Goal: Task Accomplishment & Management: Manage account settings

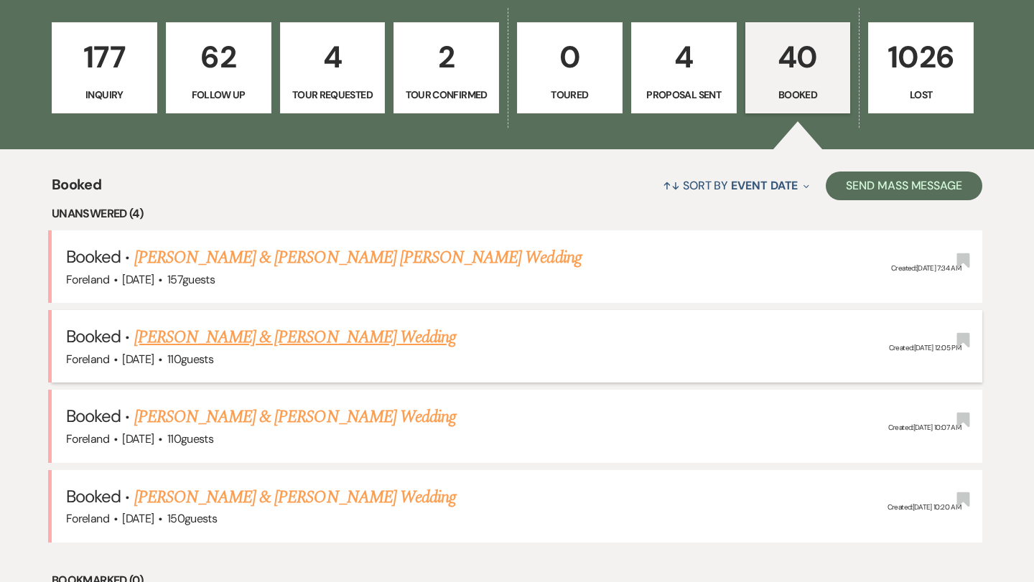
scroll to position [455, 0]
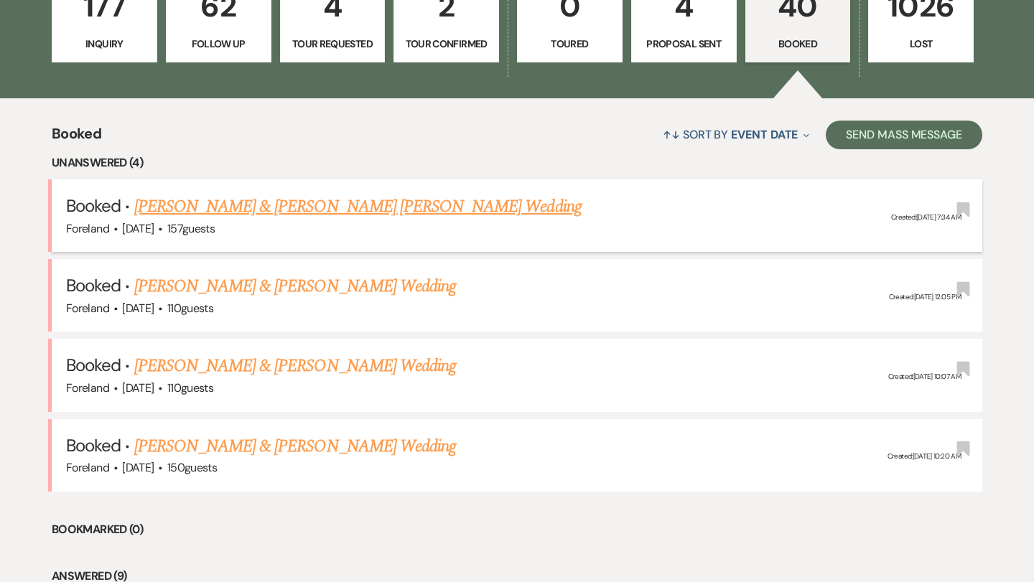
click at [284, 201] on link "[PERSON_NAME] & [PERSON_NAME] [PERSON_NAME] Wedding" at bounding box center [357, 207] width 447 height 26
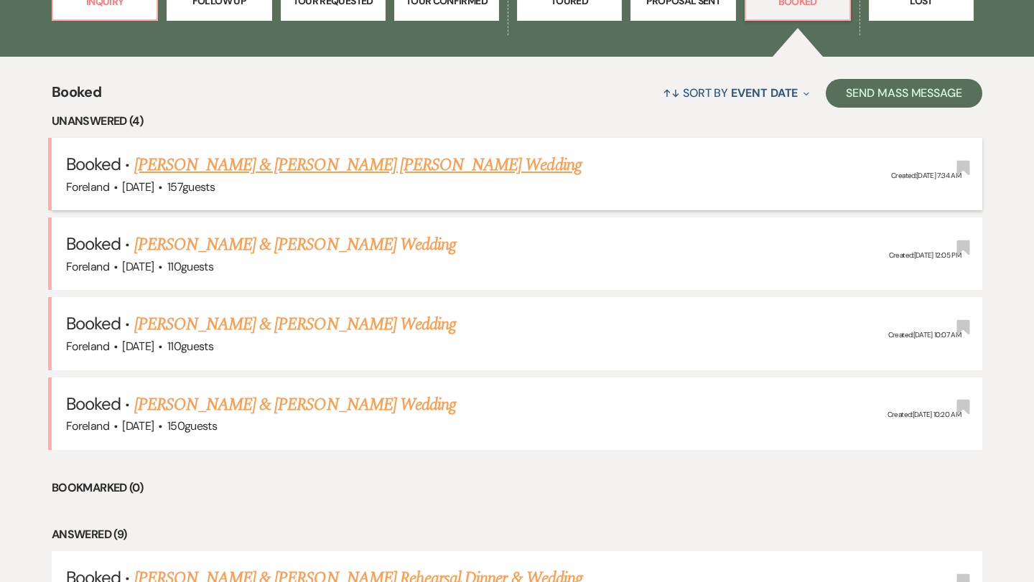
scroll to position [511, 0]
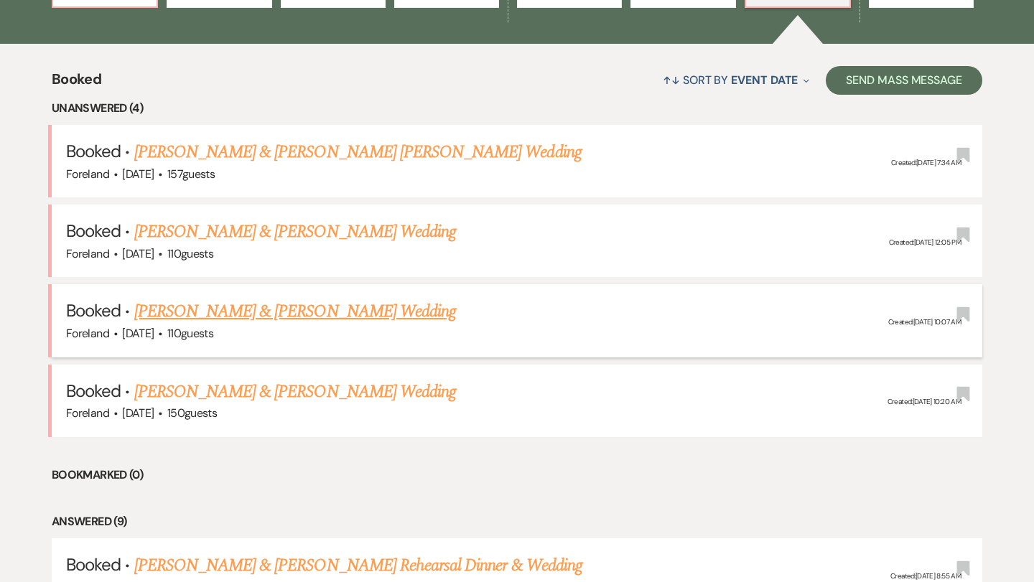
click at [250, 306] on link "[PERSON_NAME] & [PERSON_NAME] Wedding" at bounding box center [295, 312] width 322 height 26
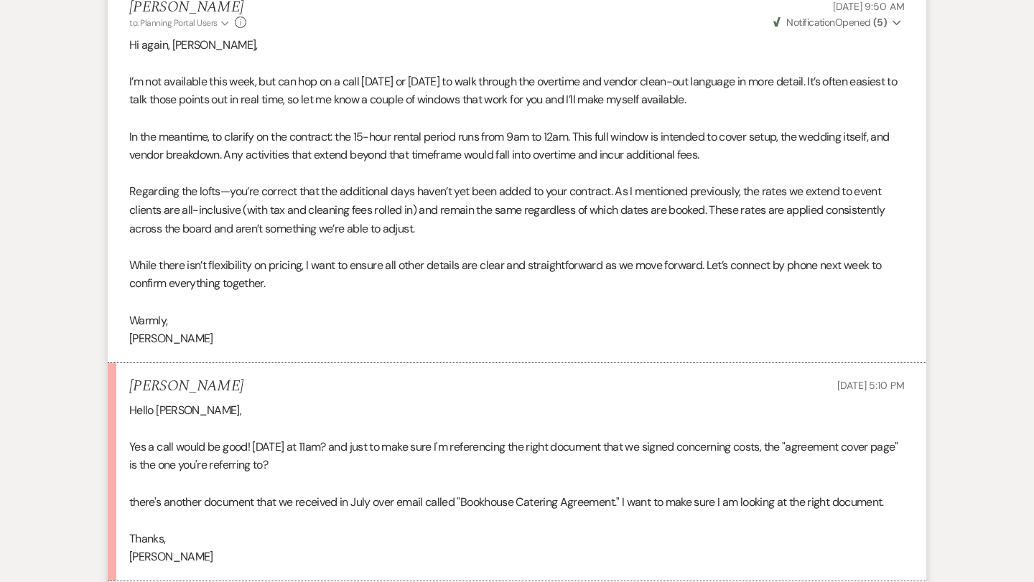
scroll to position [2389, 0]
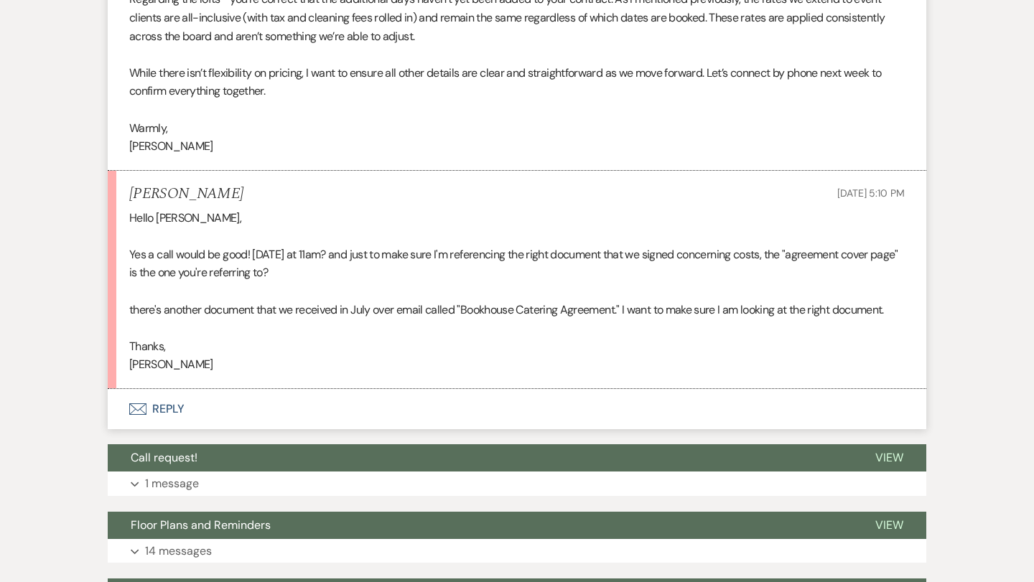
scroll to position [511, 0]
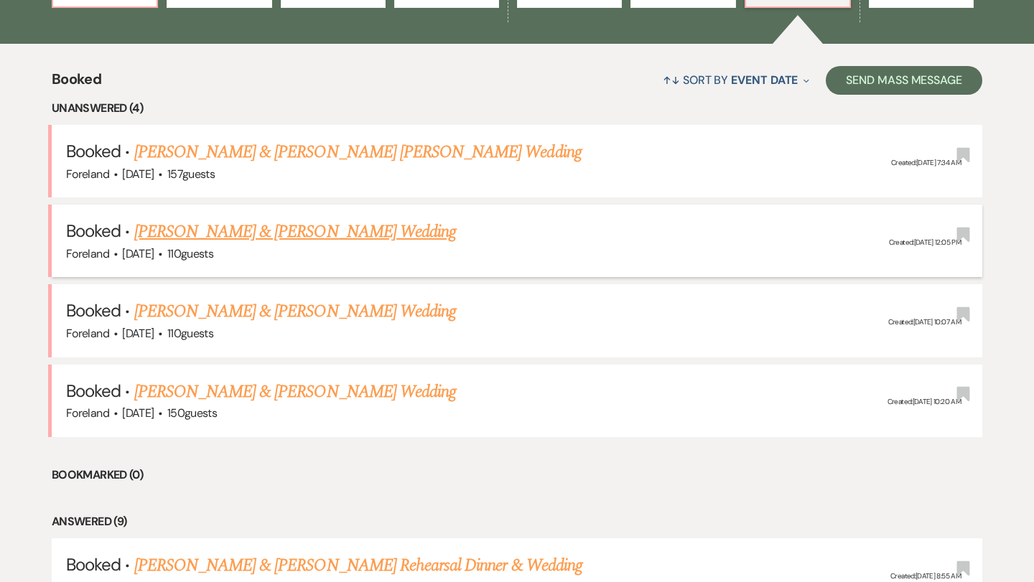
click at [215, 227] on link "[PERSON_NAME] & [PERSON_NAME] Wedding" at bounding box center [295, 232] width 322 height 26
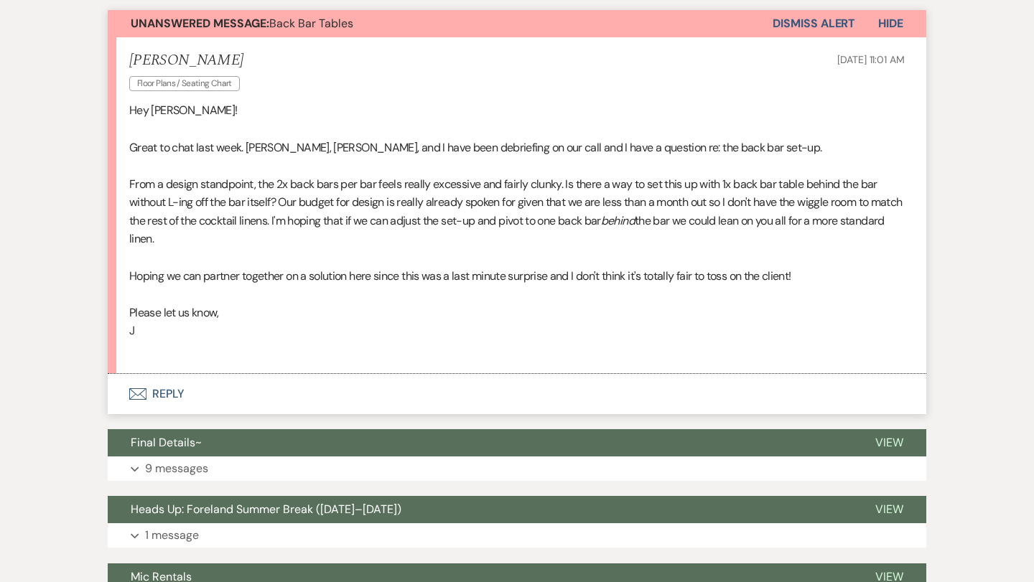
scroll to position [400, 0]
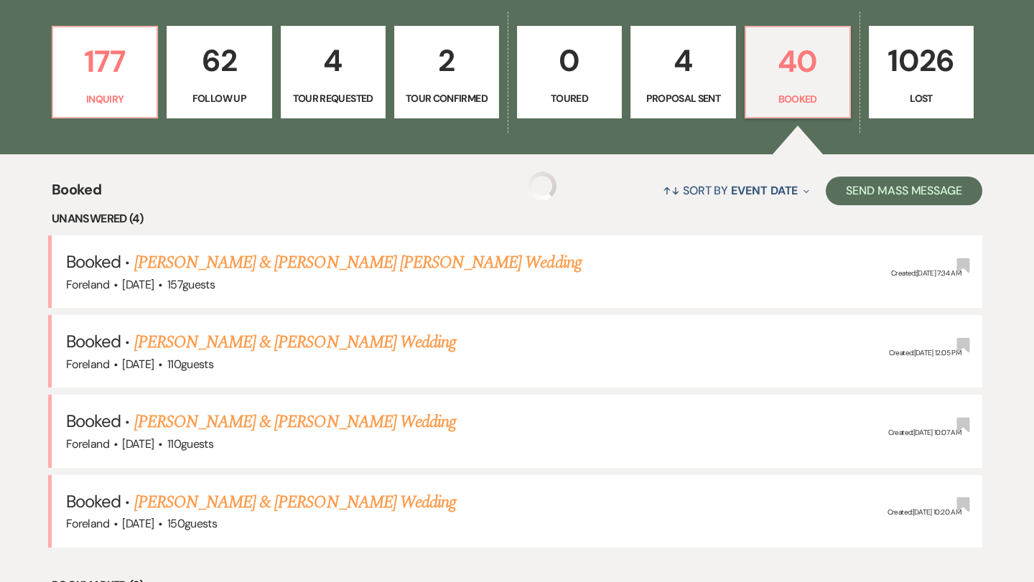
scroll to position [511, 0]
